Goal: Navigation & Orientation: Find specific page/section

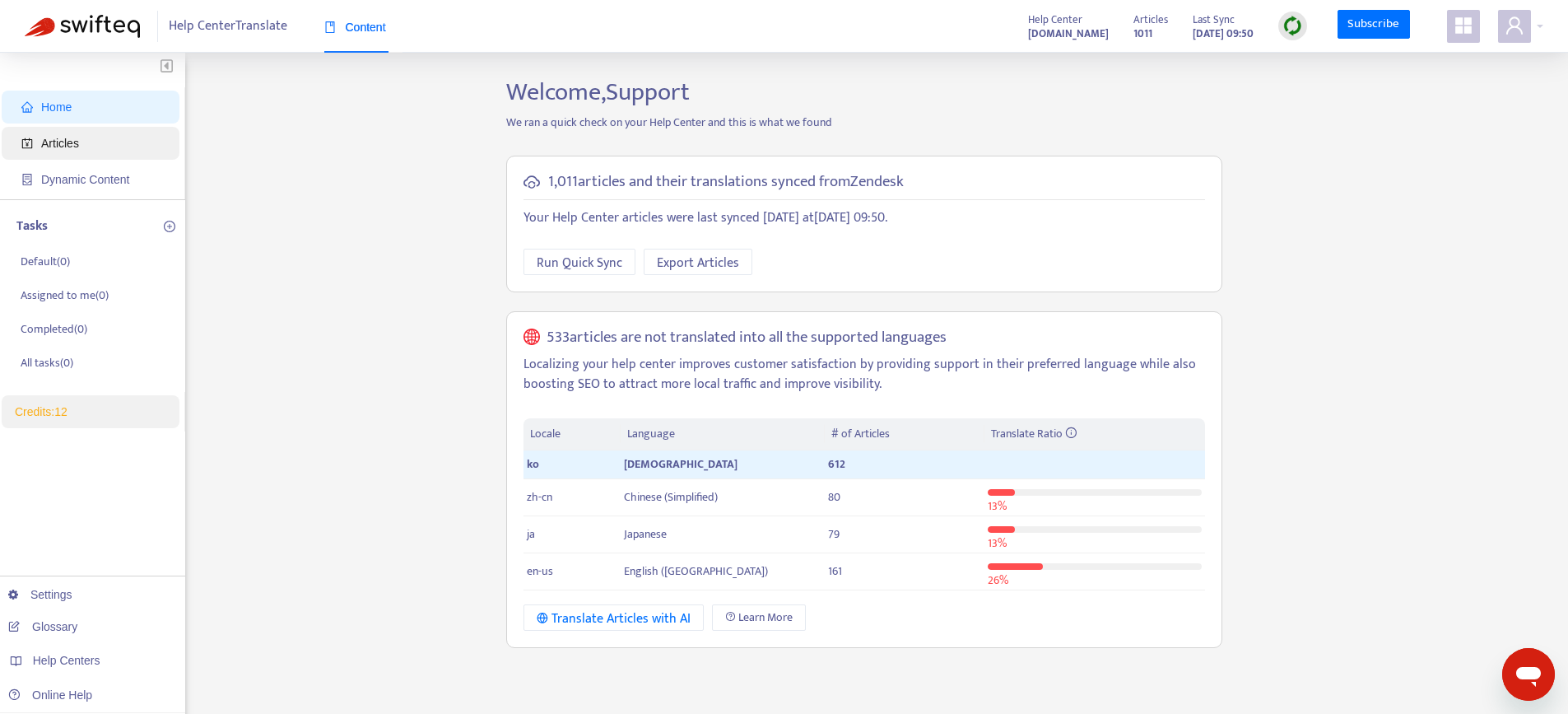
click at [76, 147] on span "Articles" at bounding box center [60, 143] width 38 height 13
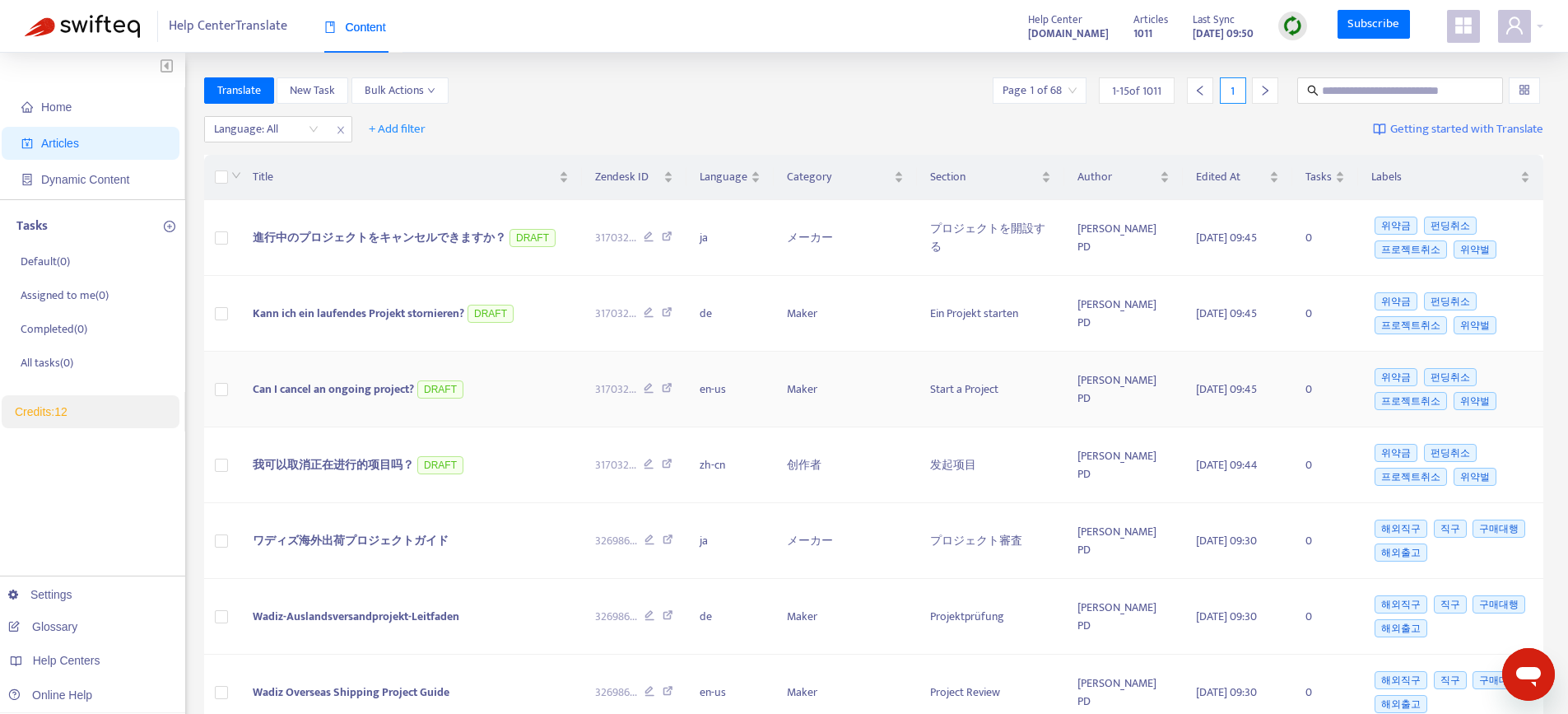
click at [348, 393] on span "Can I cancel an ongoing project?" at bounding box center [333, 388] width 161 height 18
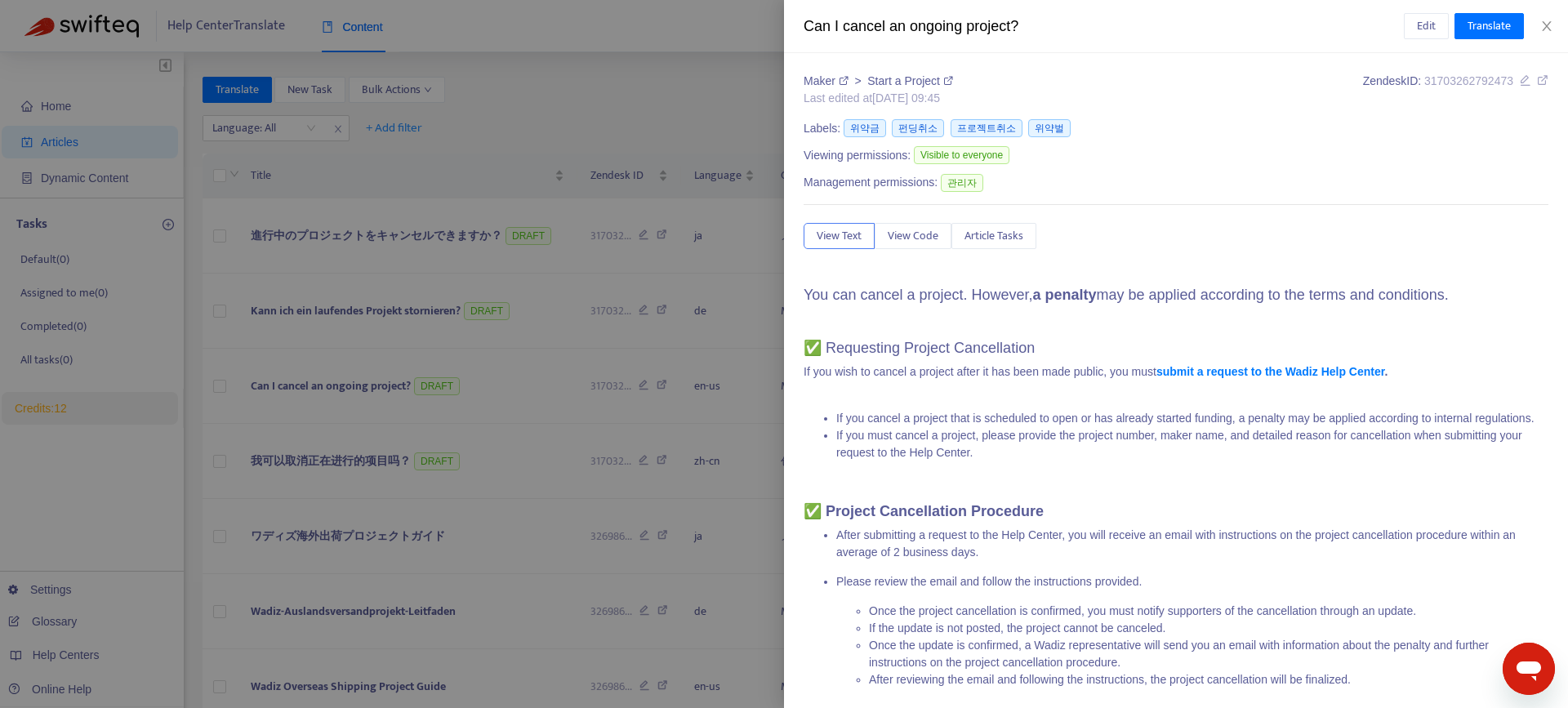
click at [873, 159] on span "Viewing permissions:" at bounding box center [857, 155] width 107 height 17
click at [608, 134] on div at bounding box center [784, 354] width 1568 height 708
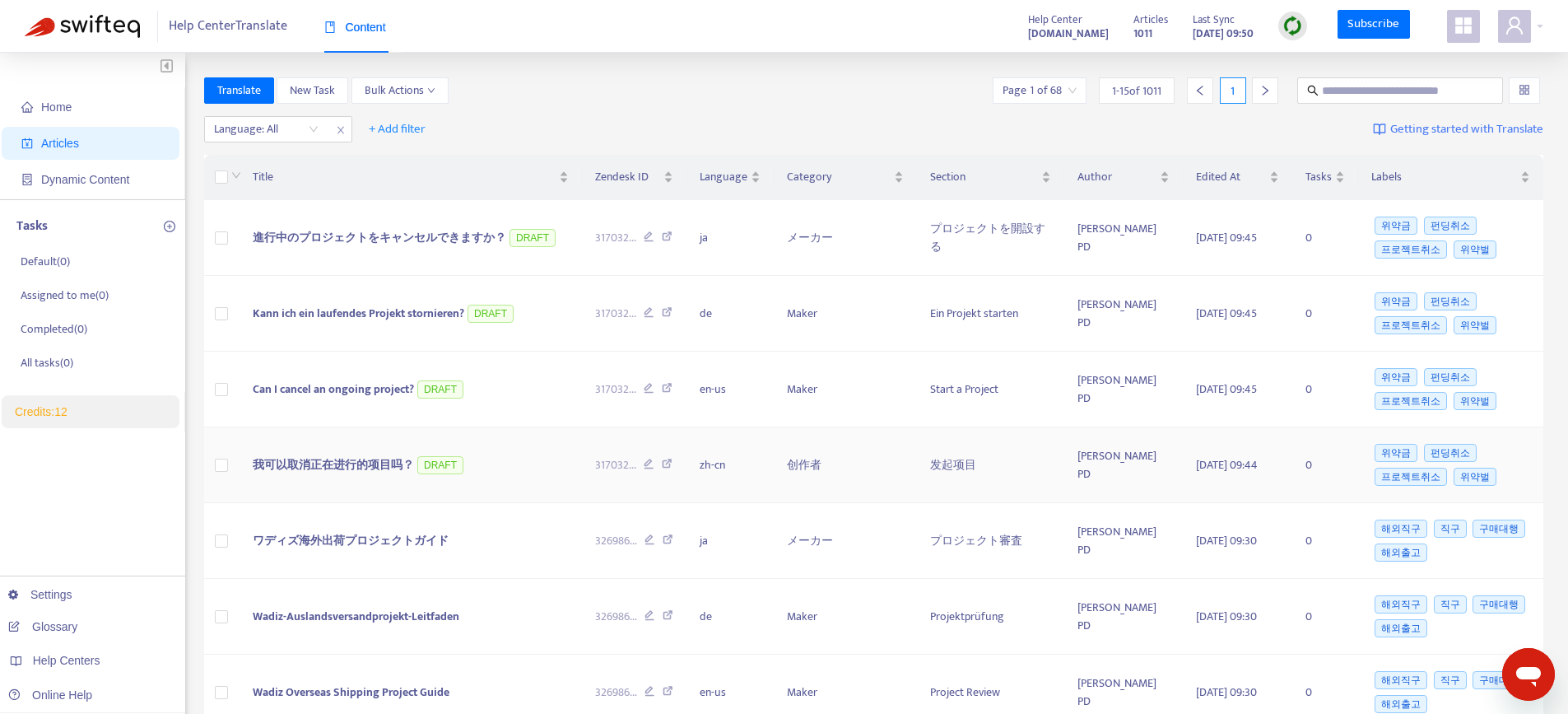
click at [445, 477] on td "我可以取消正在进行的项目吗？ DRAFT" at bounding box center [411, 465] width 342 height 76
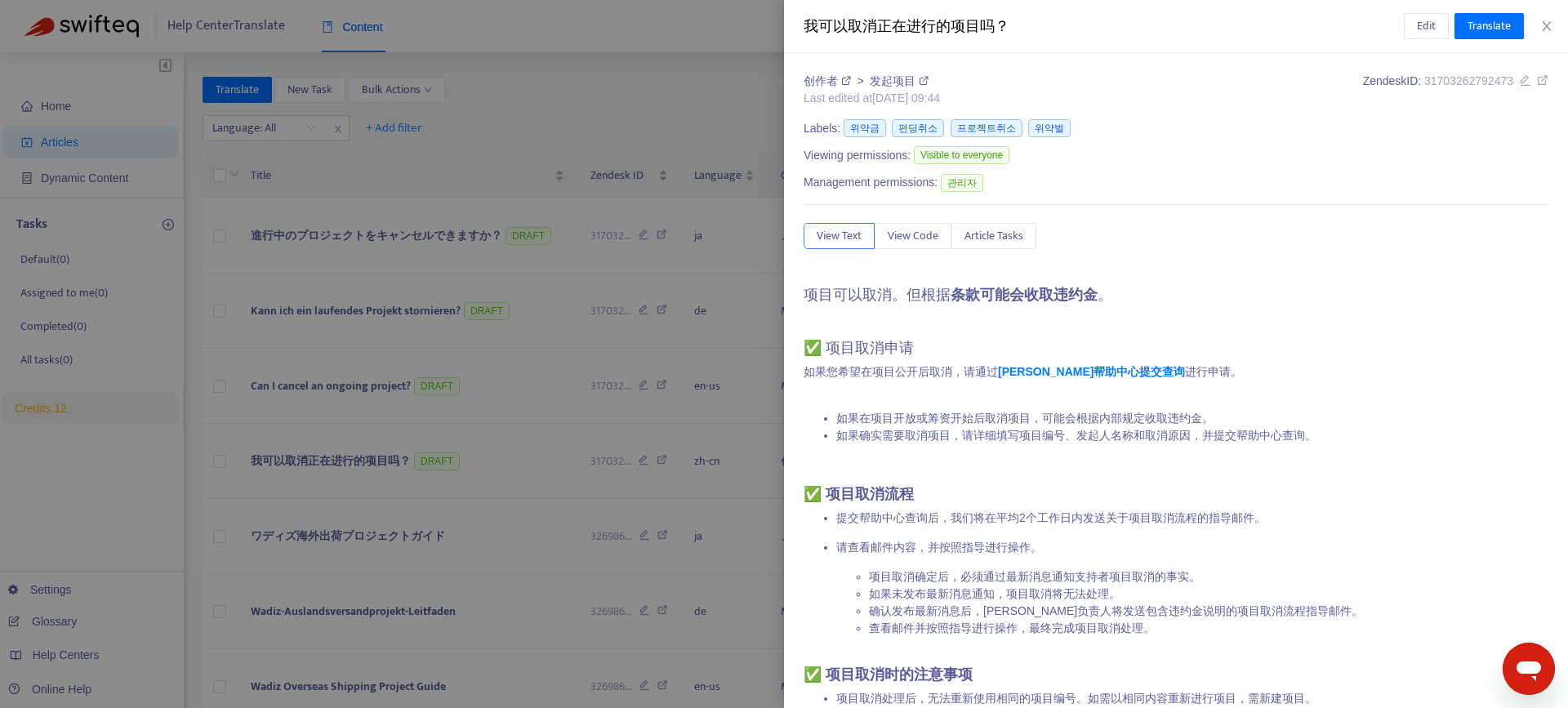
click at [494, 364] on div at bounding box center [784, 354] width 1568 height 708
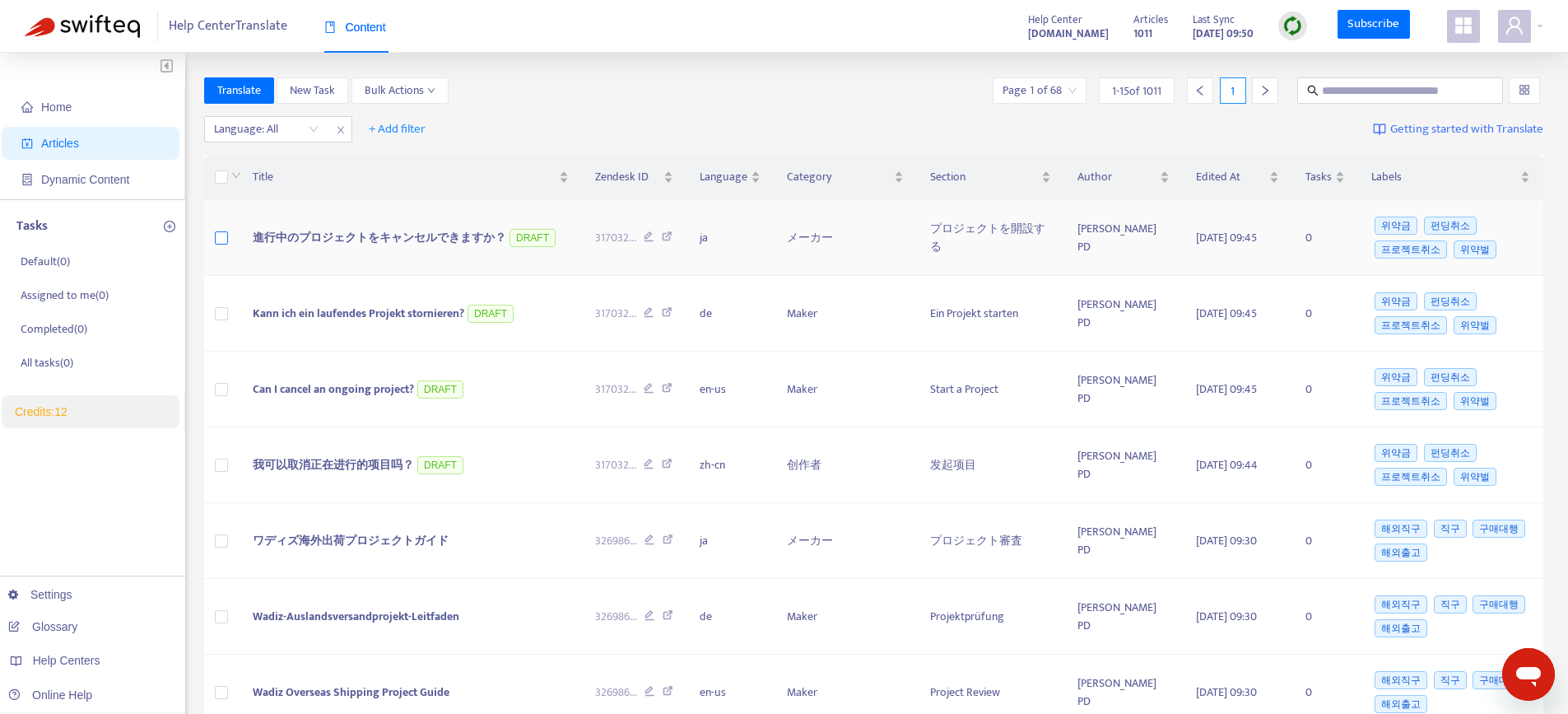
click at [219, 229] on label at bounding box center [221, 238] width 13 height 18
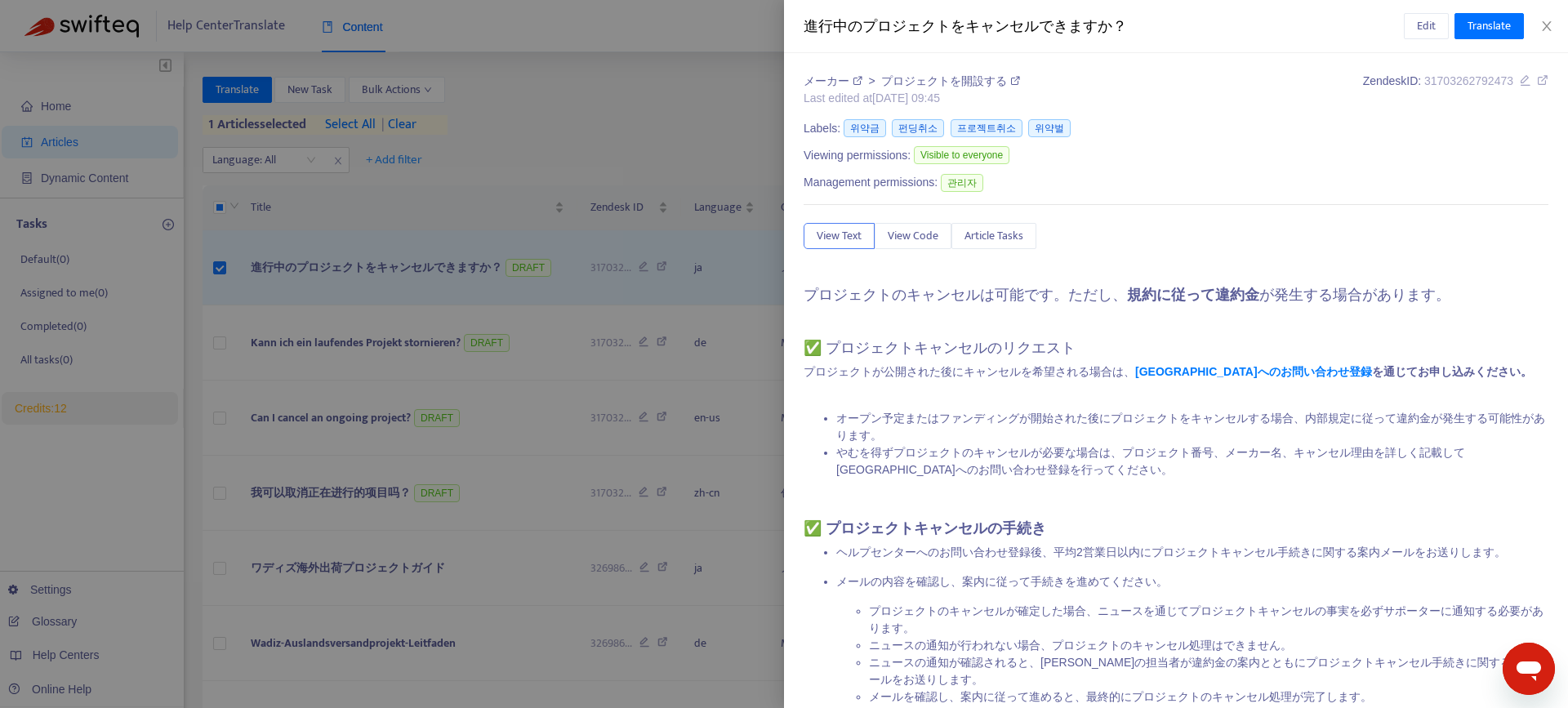
click at [418, 87] on div at bounding box center [784, 354] width 1568 height 708
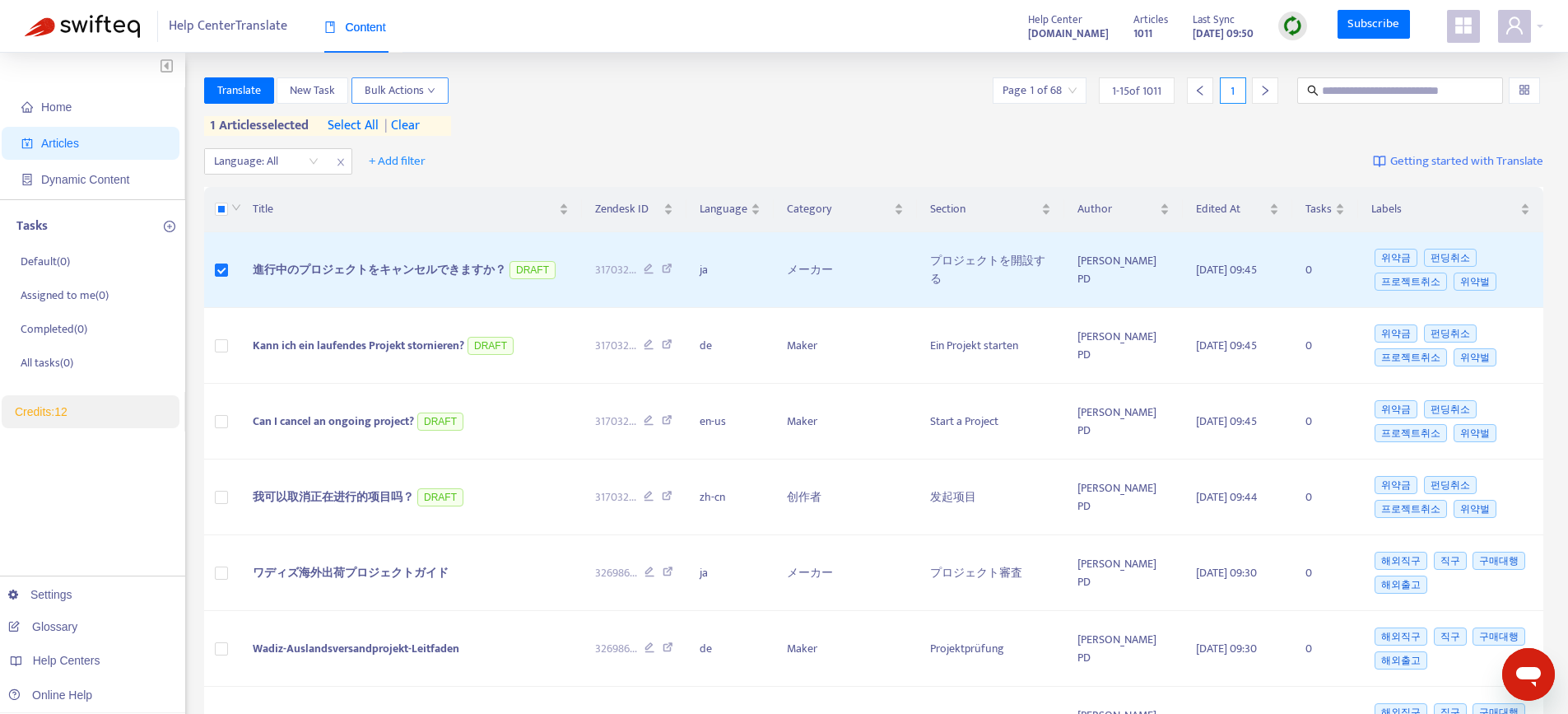
click at [425, 90] on span "Bulk Actions" at bounding box center [400, 91] width 71 height 18
click at [1508, 32] on icon "user" at bounding box center [1515, 25] width 17 height 18
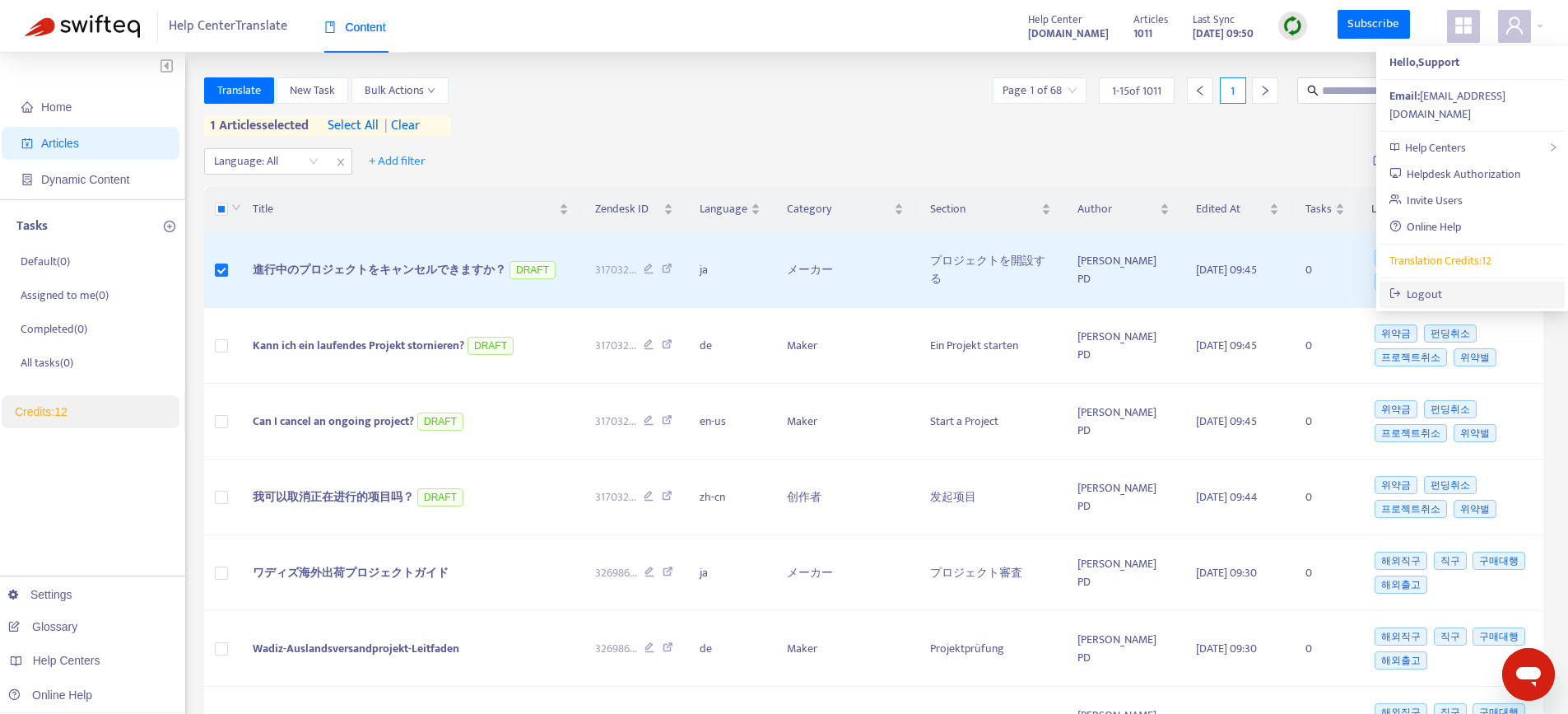
click at [1431, 285] on link "Logout" at bounding box center [1416, 294] width 54 height 18
